Goal: Navigation & Orientation: Go to known website

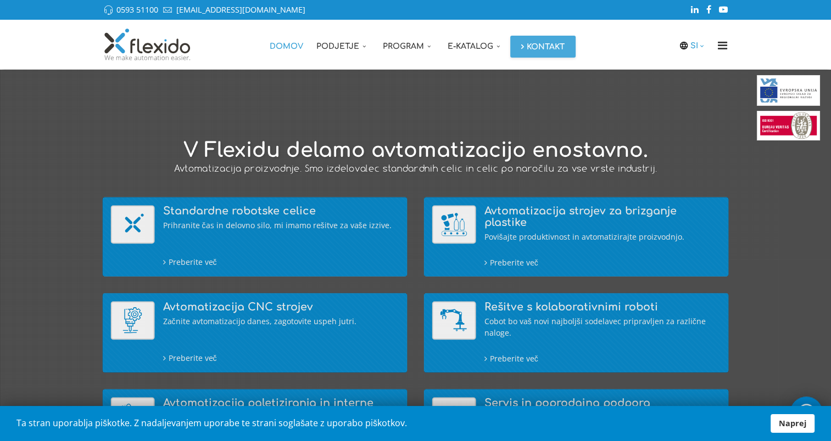
click at [699, 44] on icon at bounding box center [702, 46] width 9 height 8
click at [698, 90] on link "EN" at bounding box center [696, 88] width 27 height 21
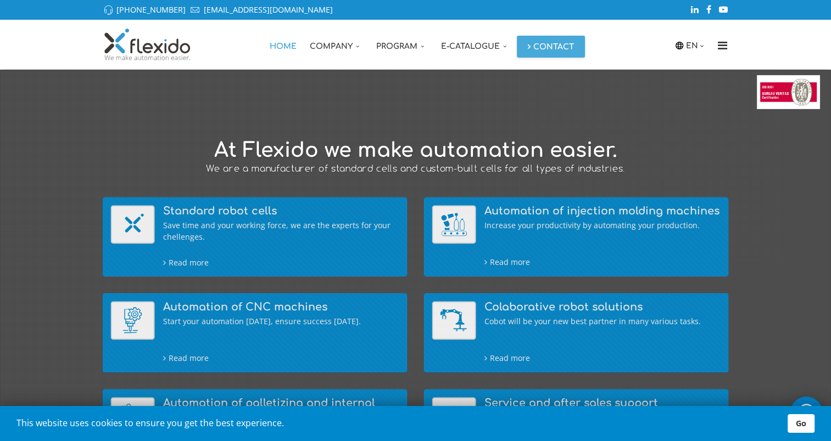
click at [795, 421] on link "Go" at bounding box center [800, 423] width 27 height 19
